Goal: Transaction & Acquisition: Obtain resource

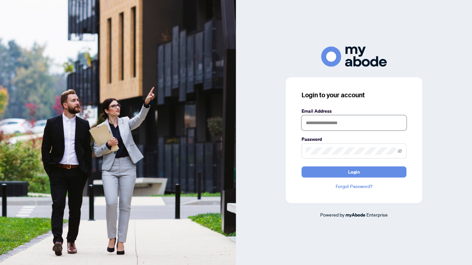
type input "**********"
click at [332, 171] on button "Login" at bounding box center [353, 171] width 105 height 11
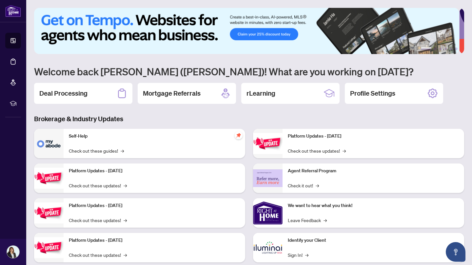
click at [123, 91] on icon at bounding box center [122, 93] width 10 height 10
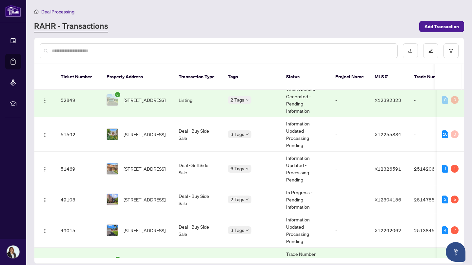
scroll to position [128, 0]
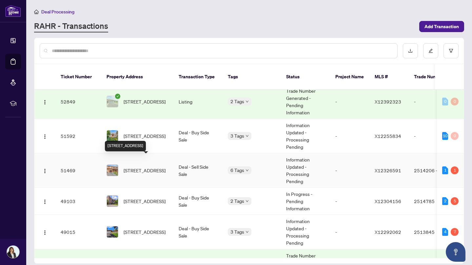
click at [138, 167] on span "206 CALAVERAS Ave, Ottawa, Ontario K2J 5K5, Canada" at bounding box center [144, 170] width 42 height 7
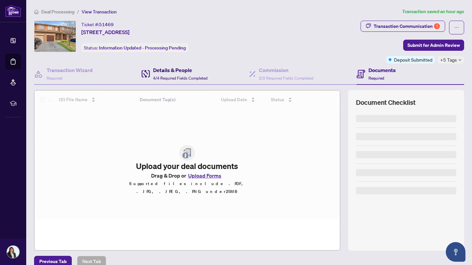
click at [165, 72] on h4 "Details & People" at bounding box center [180, 70] width 54 height 8
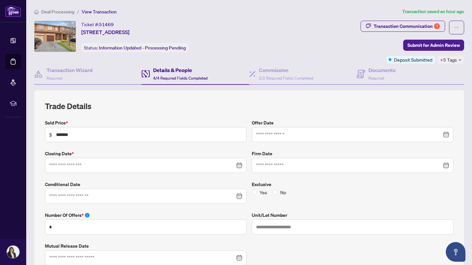
type input "**********"
click at [171, 72] on h4 "Details & People" at bounding box center [180, 70] width 54 height 8
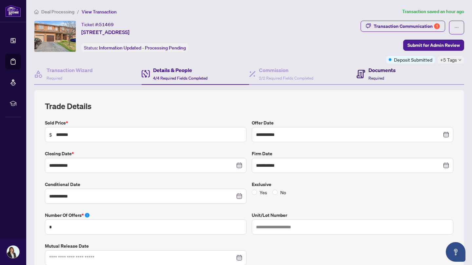
click at [374, 75] on div "Documents Required" at bounding box center [381, 73] width 27 height 15
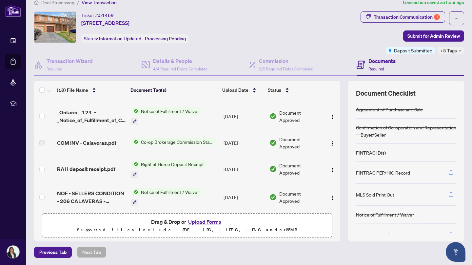
scroll to position [112, 0]
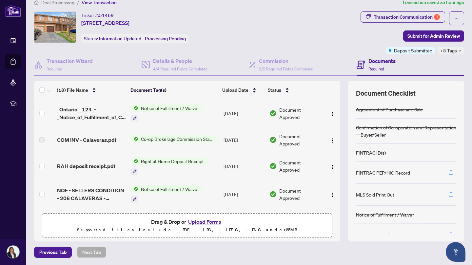
click at [104, 159] on td "RAH deposit receipt.pdf" at bounding box center [91, 166] width 74 height 28
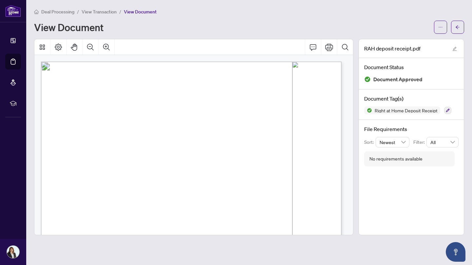
click at [440, 30] on span "button" at bounding box center [440, 27] width 5 height 10
click at [405, 40] on span "Download" at bounding box center [417, 41] width 50 height 7
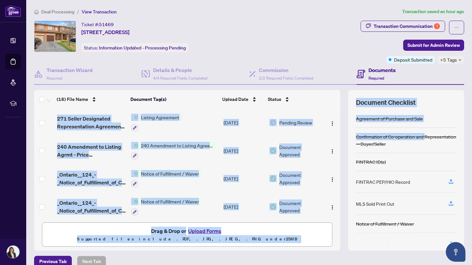
drag, startPoint x: 338, startPoint y: 123, endPoint x: 339, endPoint y: 145, distance: 22.0
click at [339, 145] on div "(18) File Name Document Tag(s) Upload Date Status 271 Seller Designated Represe…" at bounding box center [249, 170] width 430 height 161
